Goal: Task Accomplishment & Management: Complete application form

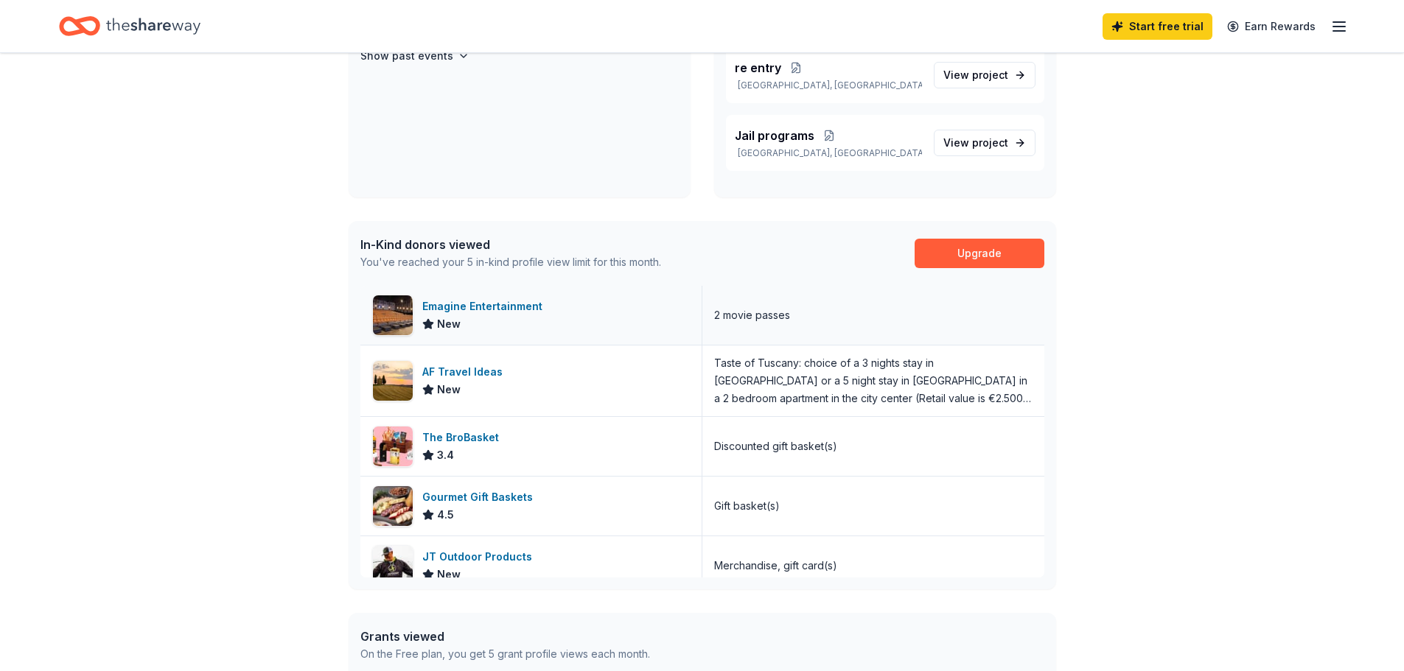
click at [455, 307] on div "Emagine Entertainment" at bounding box center [485, 307] width 126 height 18
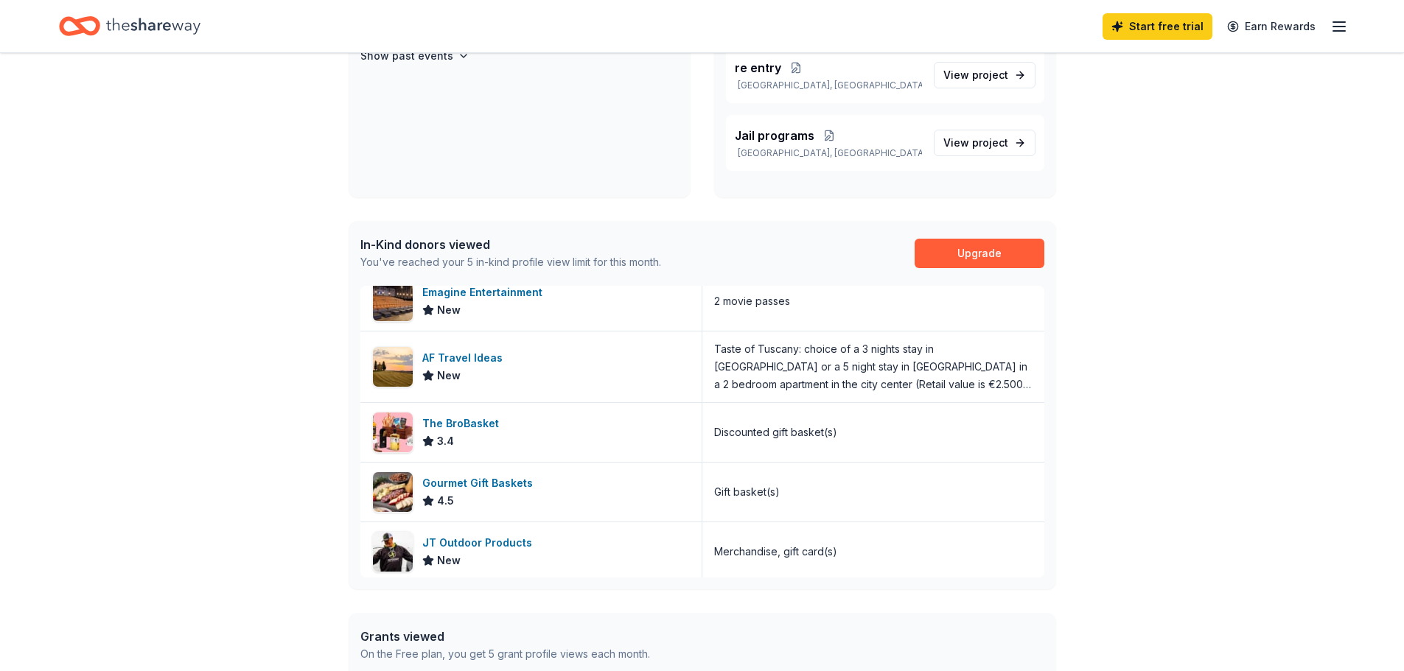
scroll to position [18, 0]
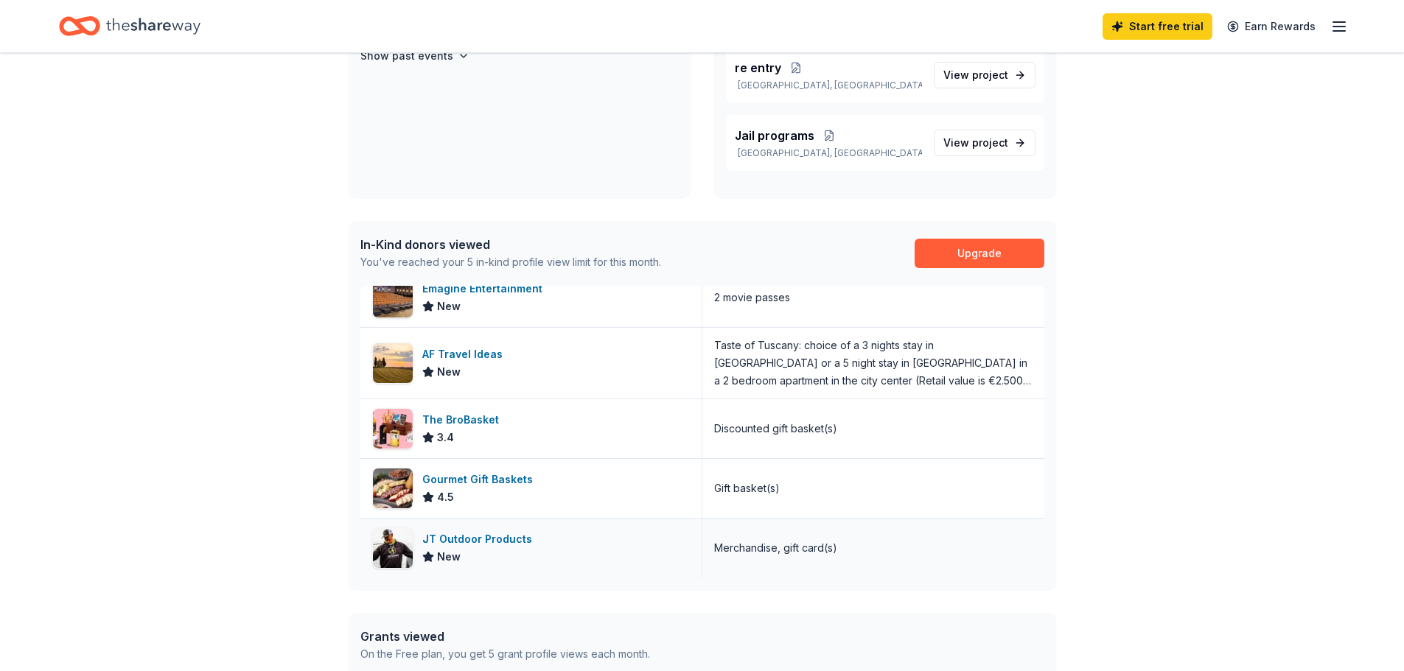
click at [481, 539] on div "JT Outdoor Products" at bounding box center [480, 540] width 116 height 18
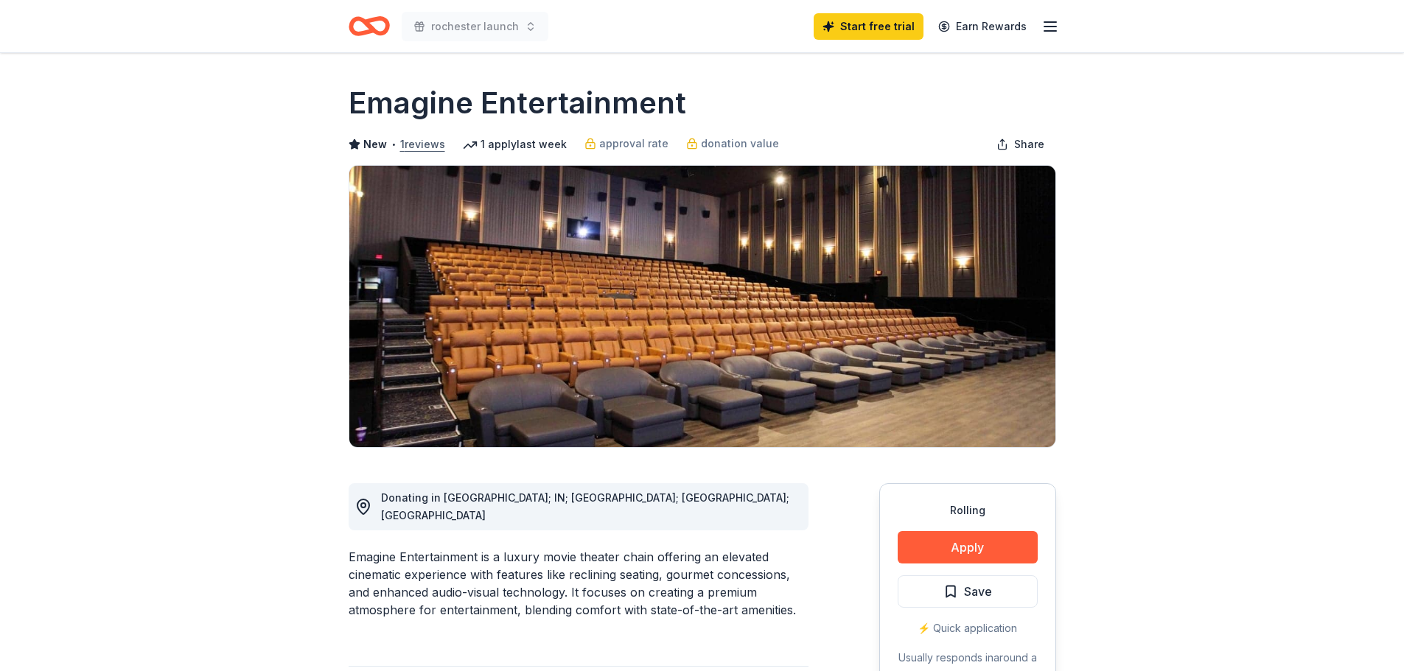
click at [416, 144] on button "1 reviews" at bounding box center [422, 145] width 45 height 18
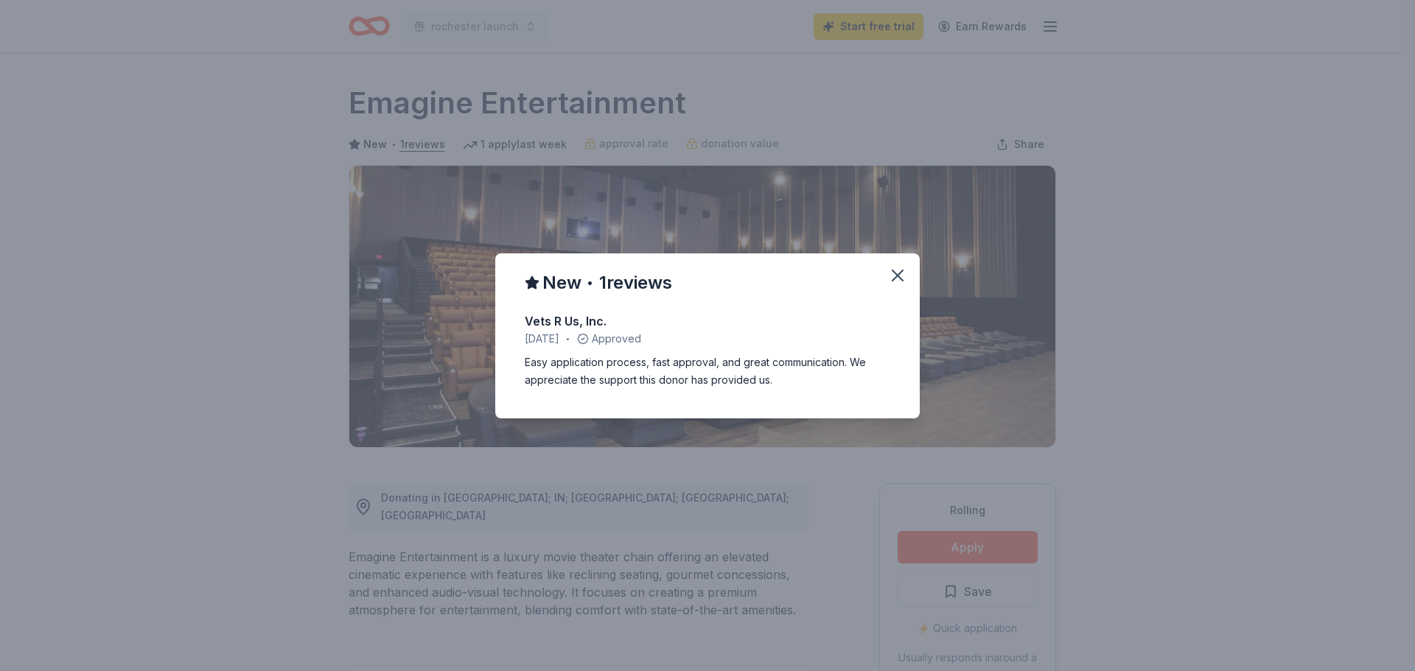
click at [520, 145] on div "New • 1 reviews Vets R Us, Inc. April 2025 • Approved Easy application process,…" at bounding box center [707, 335] width 1415 height 671
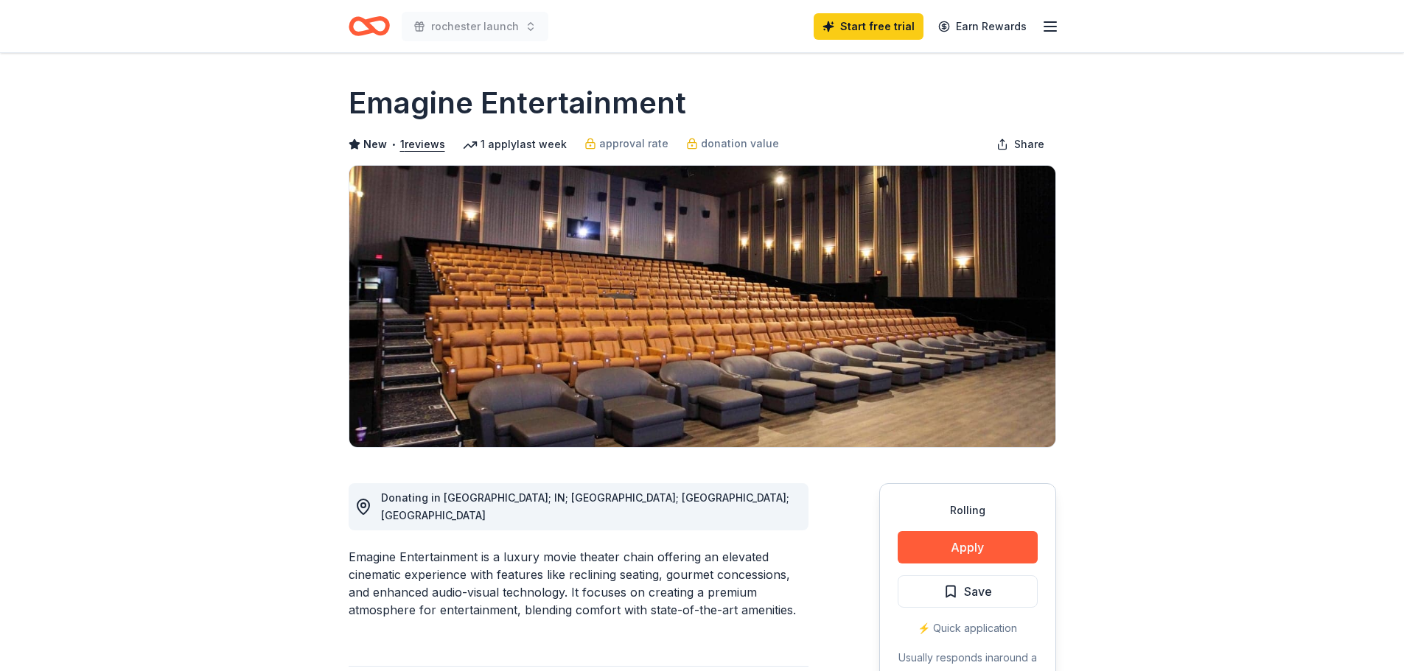
click at [521, 145] on div "1 apply last week" at bounding box center [515, 145] width 104 height 18
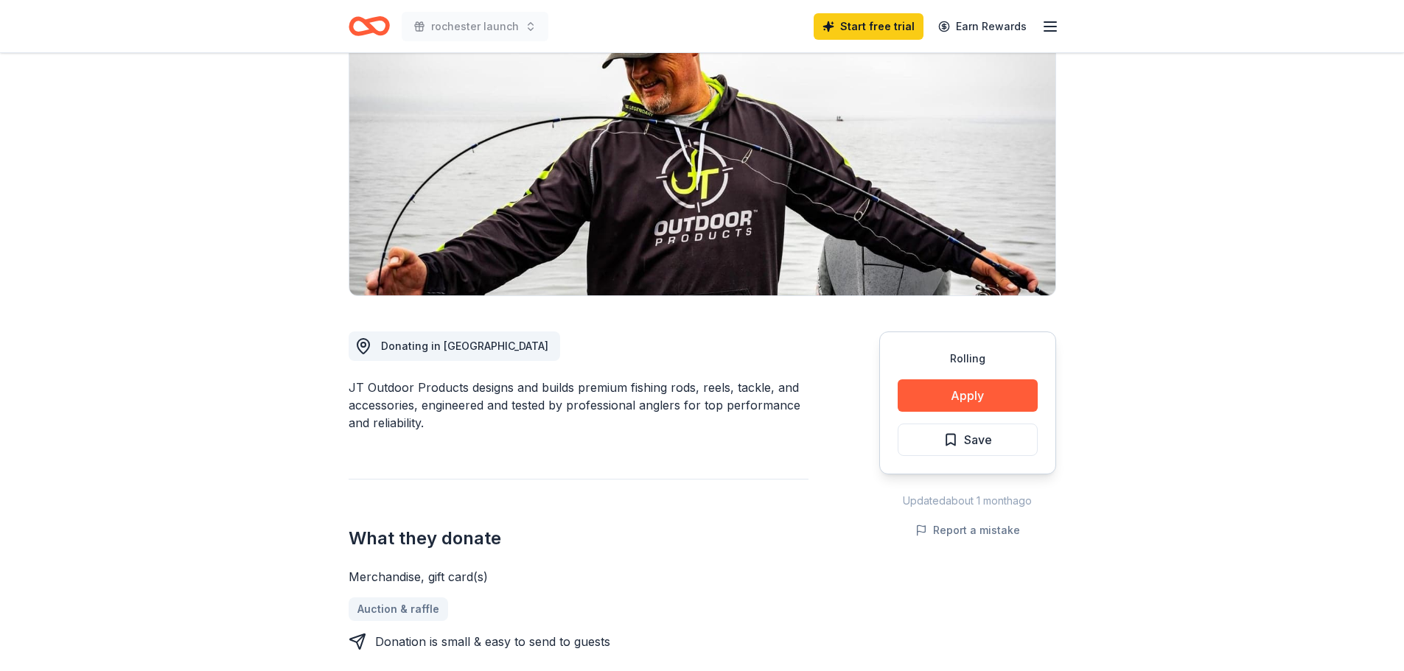
scroll to position [147, 0]
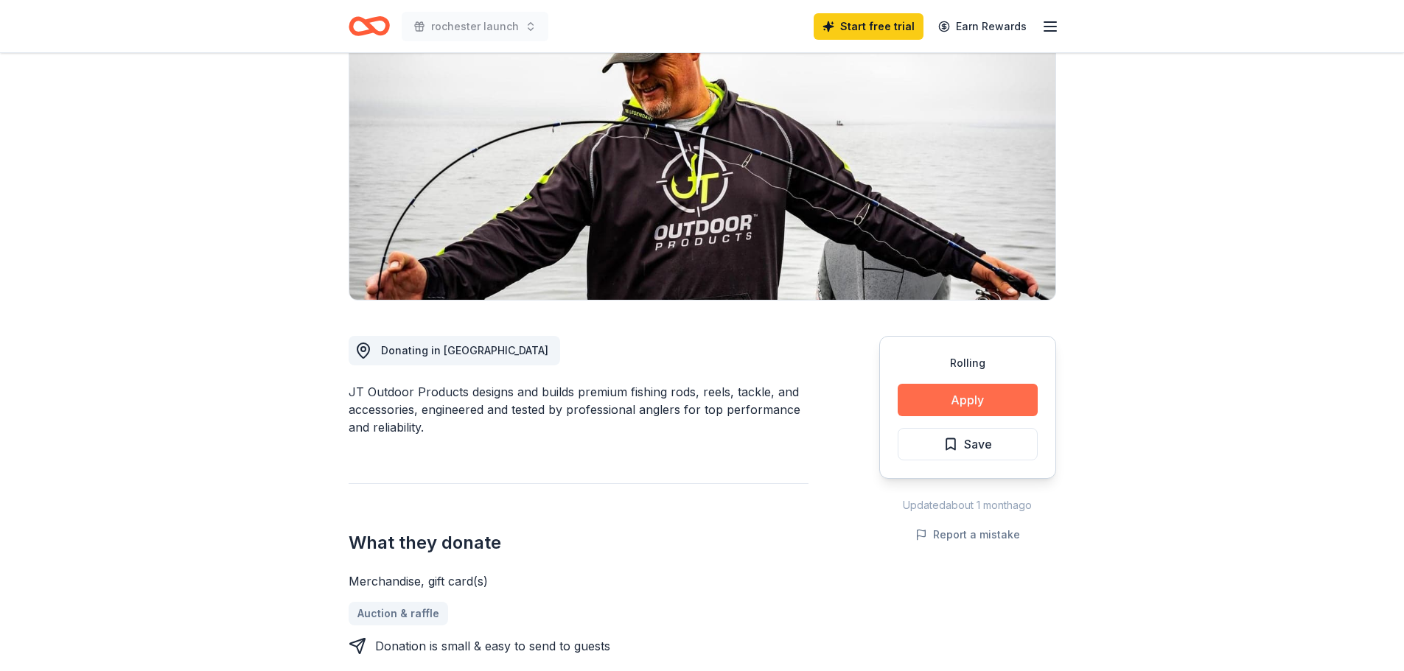
click at [967, 404] on button "Apply" at bounding box center [968, 400] width 140 height 32
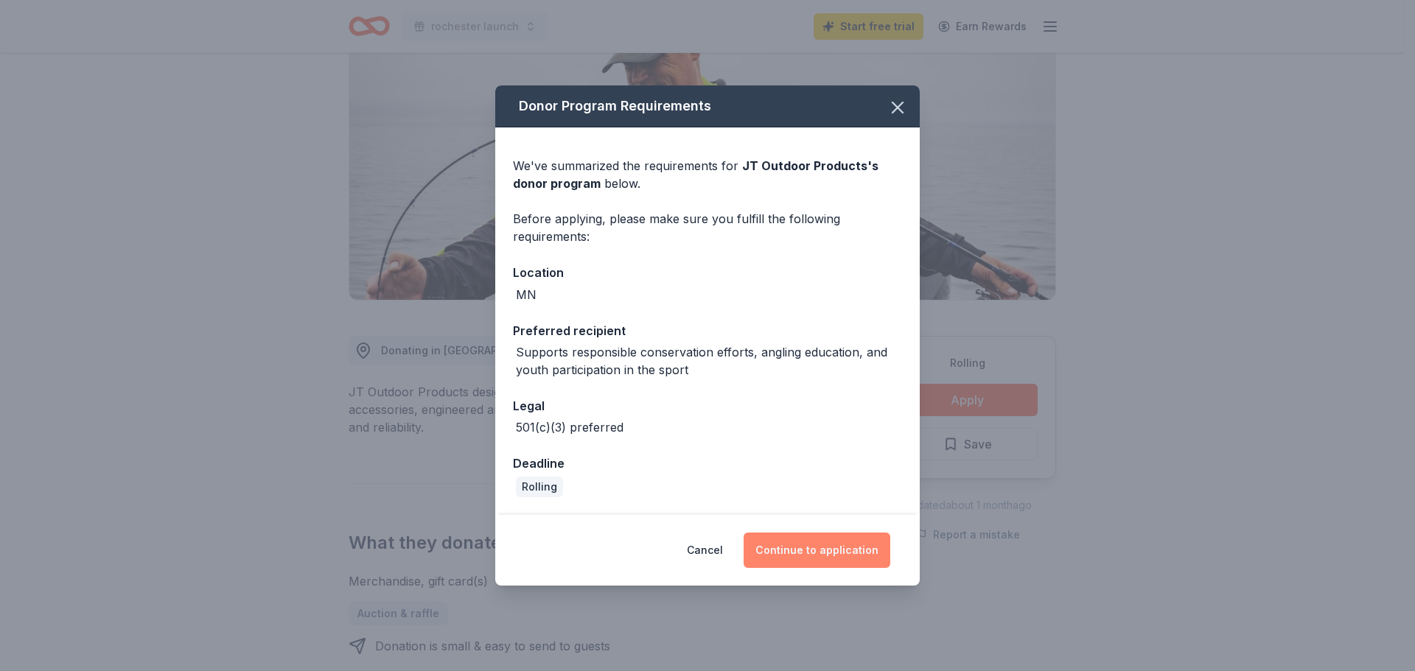
click at [825, 550] on button "Continue to application" at bounding box center [817, 550] width 147 height 35
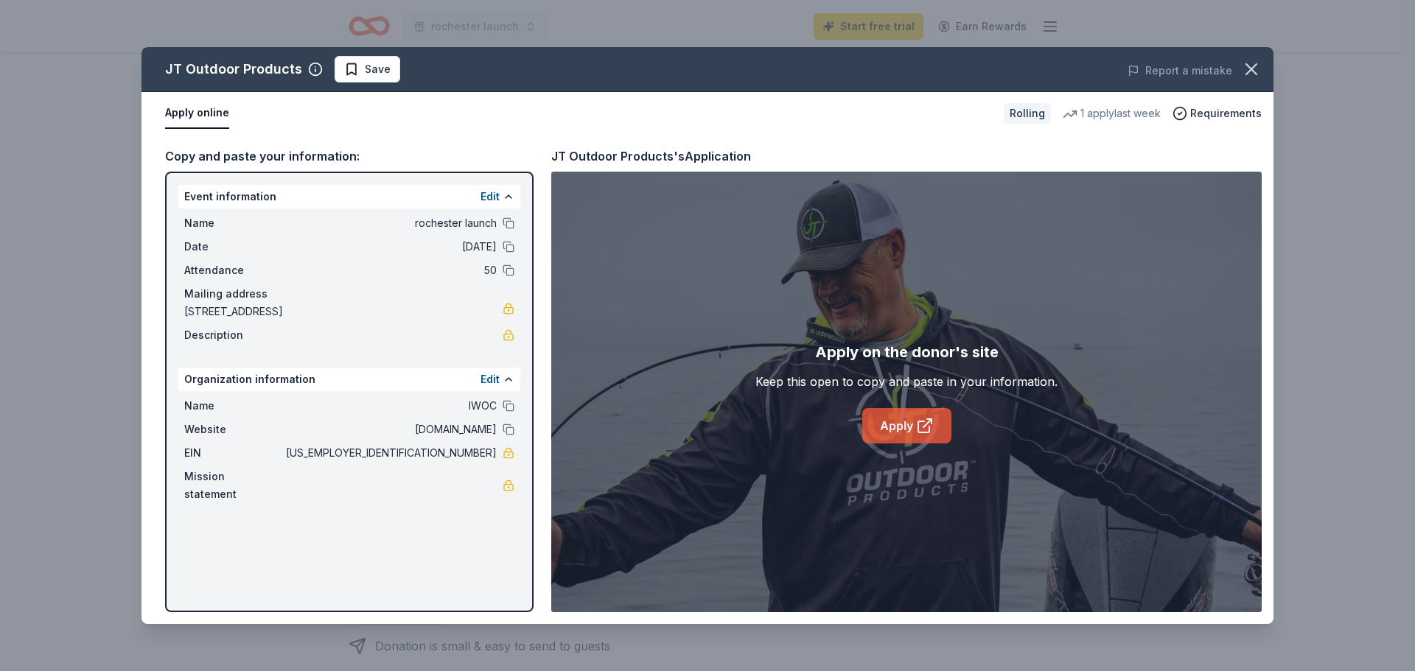
click at [925, 435] on icon at bounding box center [925, 426] width 18 height 18
click at [1251, 63] on icon "button" at bounding box center [1251, 69] width 21 height 21
